Goal: Entertainment & Leisure: Consume media (video, audio)

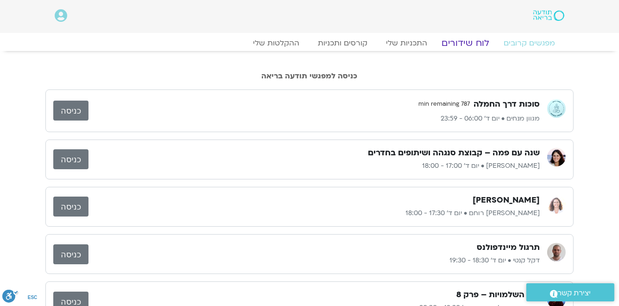
click at [459, 44] on link "לוח שידורים" at bounding box center [466, 43] width 70 height 11
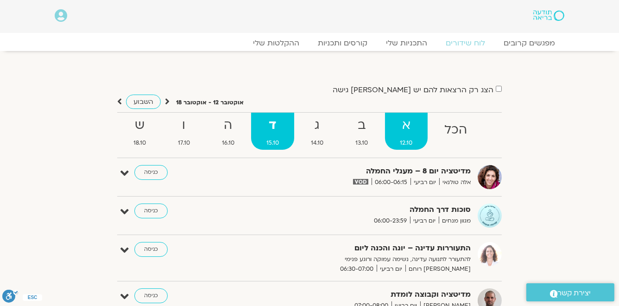
click at [402, 125] on strong "א" at bounding box center [406, 125] width 43 height 21
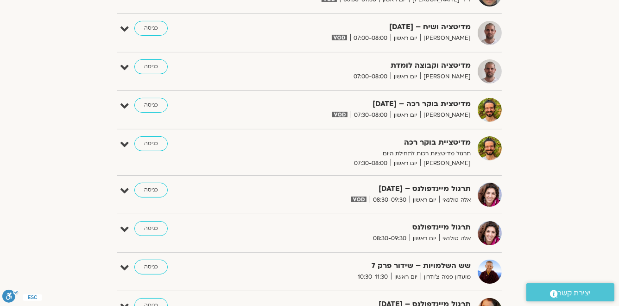
scroll to position [371, 0]
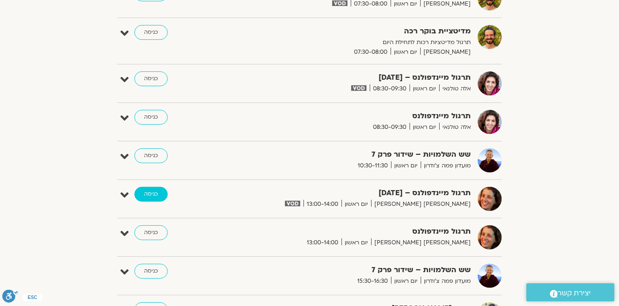
click at [160, 192] on link "כניסה" at bounding box center [150, 194] width 33 height 15
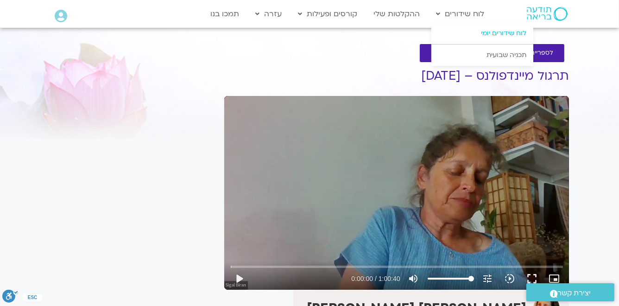
click at [479, 34] on link "לוח שידורים יומי" at bounding box center [483, 33] width 102 height 21
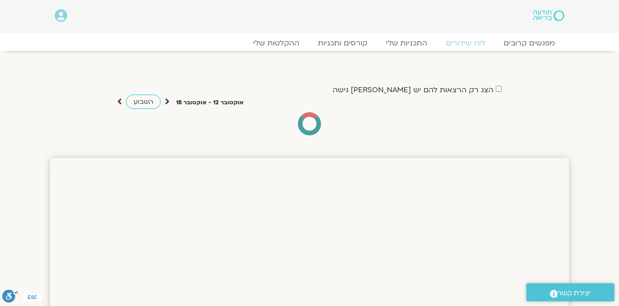
click at [167, 101] on icon at bounding box center [167, 101] width 5 height 9
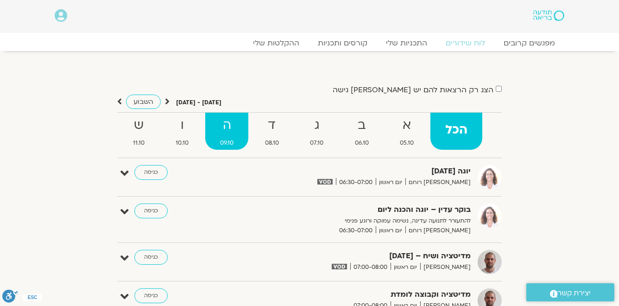
click at [228, 129] on strong "ה" at bounding box center [226, 125] width 43 height 21
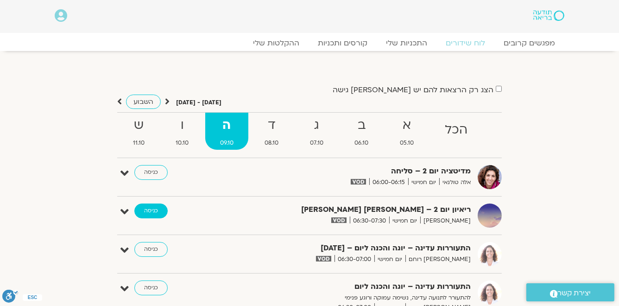
click at [156, 212] on link "כניסה" at bounding box center [150, 211] width 33 height 15
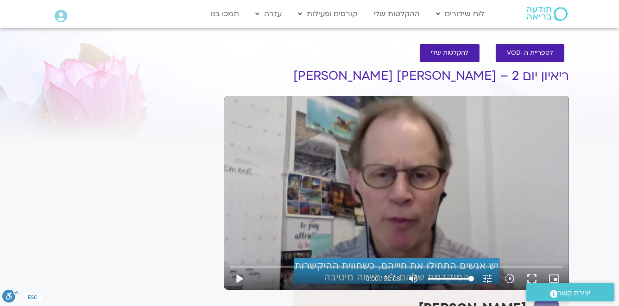
scroll to position [37, 0]
